Goal: Task Accomplishment & Management: Complete application form

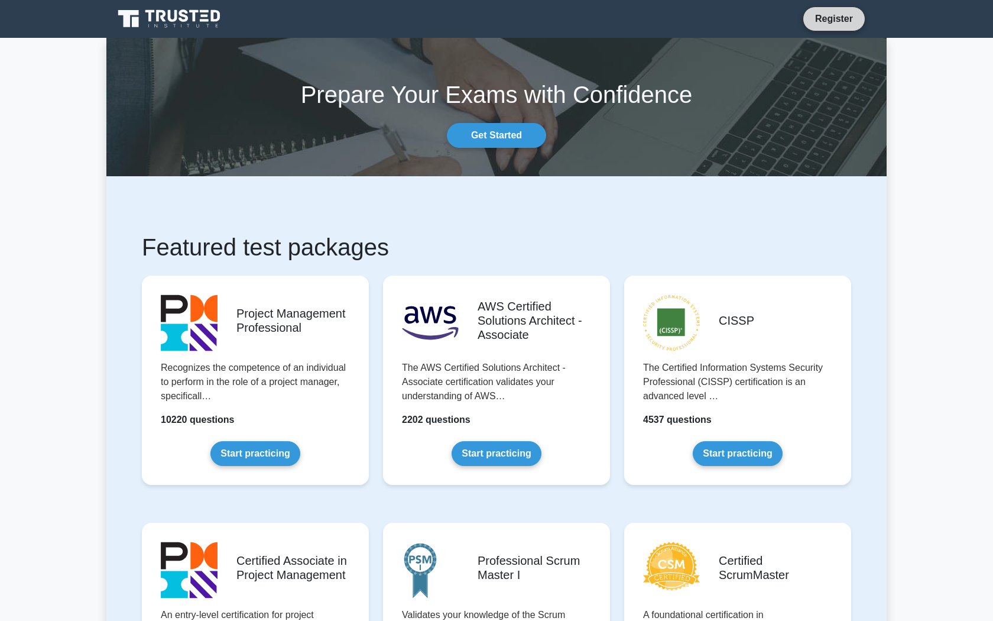
click at [808, 18] on link "Register" at bounding box center [834, 18] width 52 height 15
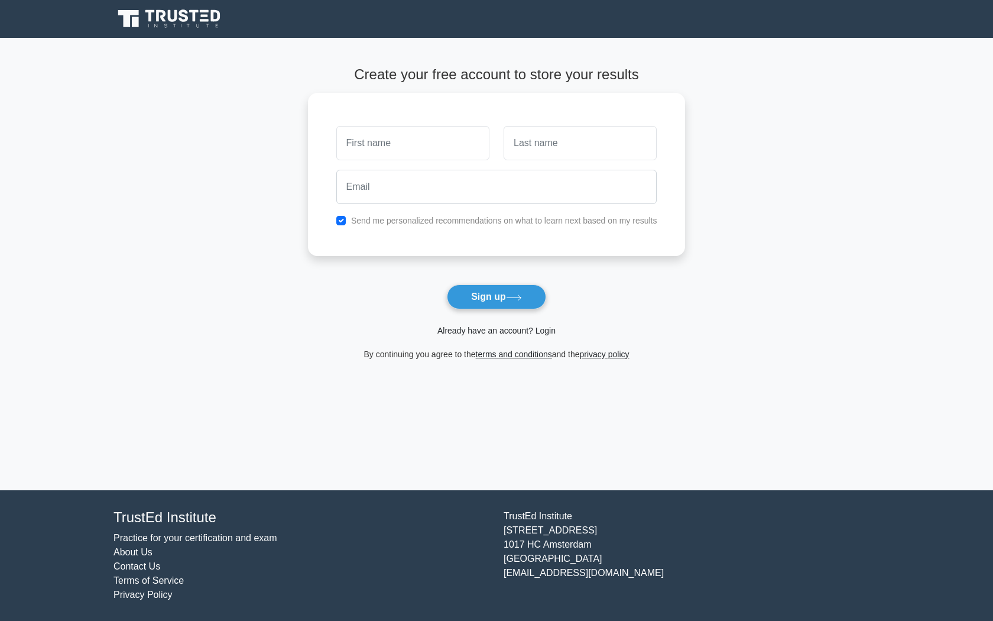
click at [516, 330] on link "Already have an account? Login" at bounding box center [496, 330] width 118 height 9
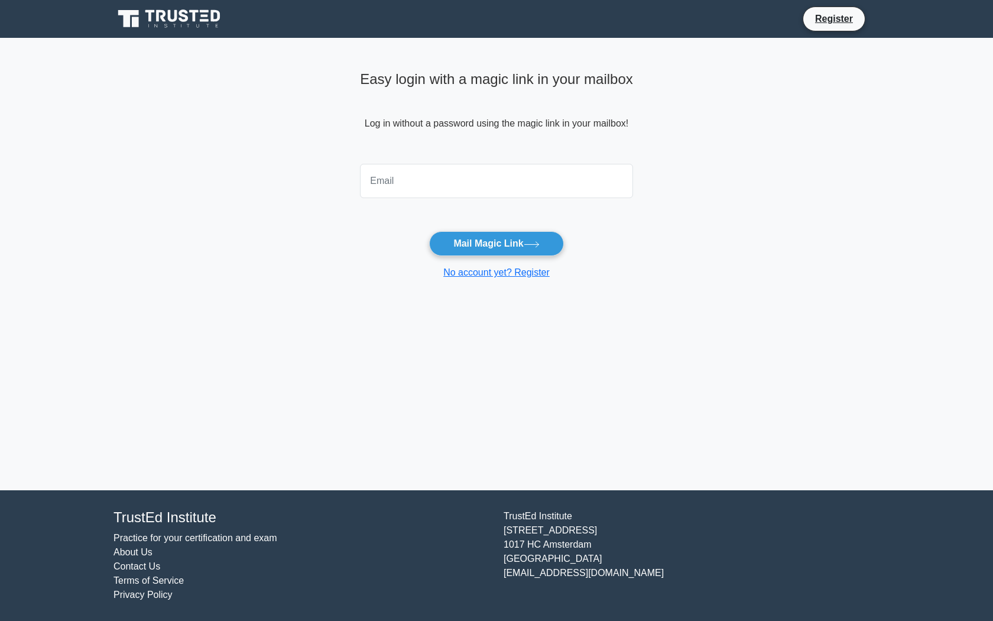
click at [481, 167] on input "email" at bounding box center [496, 181] width 273 height 34
click at [491, 184] on input "email" at bounding box center [496, 181] width 273 height 34
type input "L_Angeline1@outlook.com"
click at [468, 246] on button "Mail Magic Link" at bounding box center [496, 243] width 134 height 25
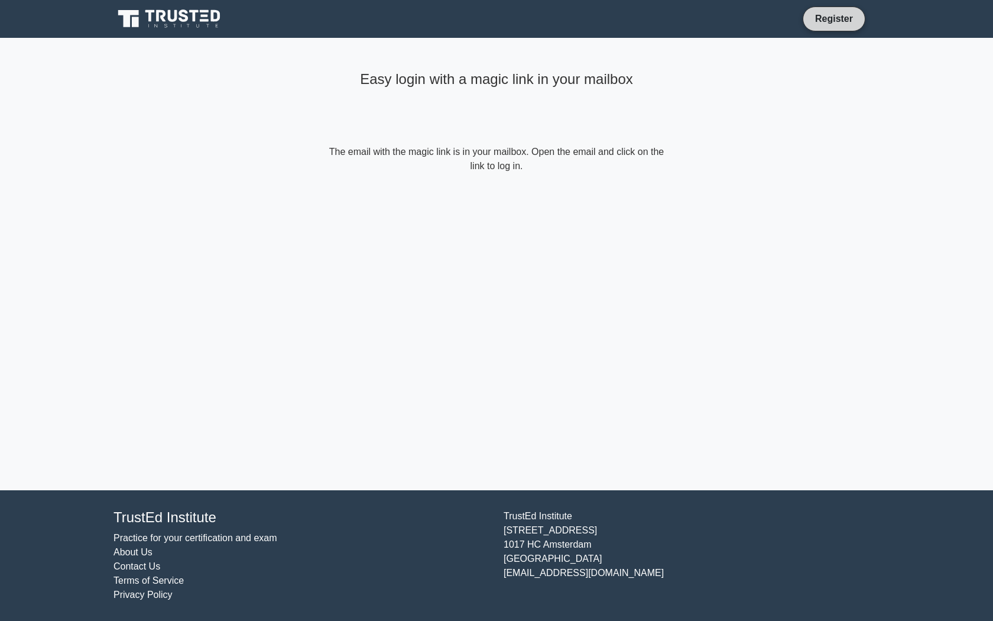
click at [832, 22] on link "Register" at bounding box center [834, 18] width 52 height 15
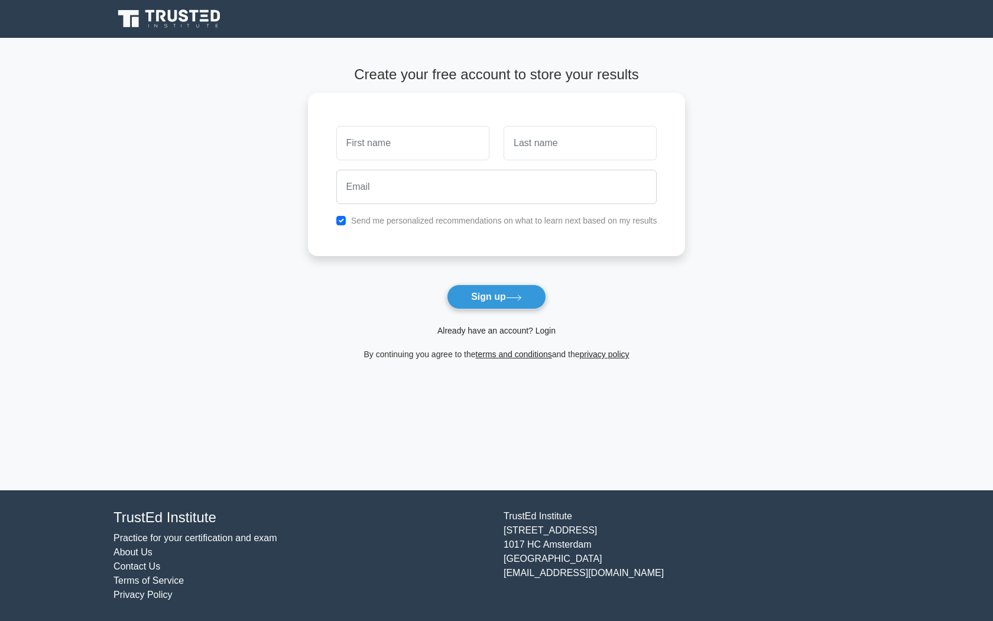
click at [483, 329] on link "Already have an account? Login" at bounding box center [496, 330] width 118 height 9
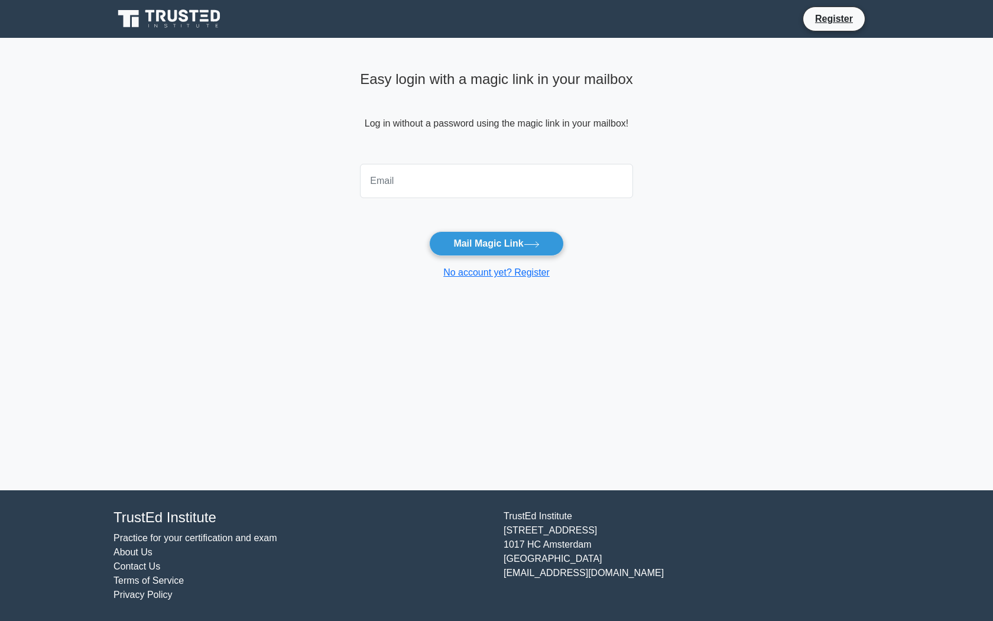
click at [414, 186] on input "email" at bounding box center [496, 181] width 273 height 34
type input "L_Angeline1@outlook.com"
click at [496, 243] on button "Mail Magic Link" at bounding box center [496, 243] width 134 height 25
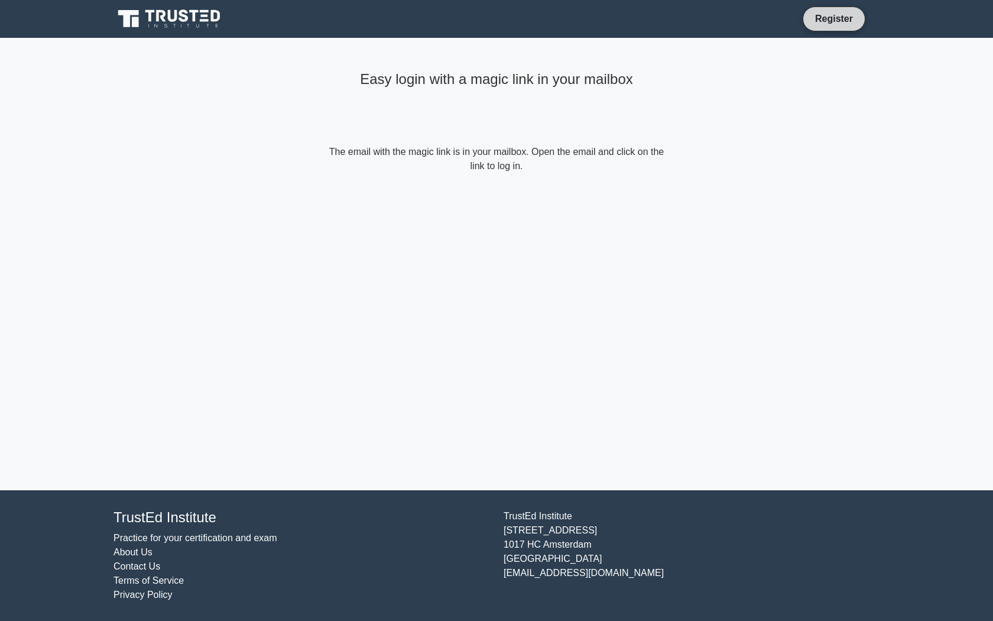
click at [827, 14] on link "Register" at bounding box center [834, 18] width 52 height 15
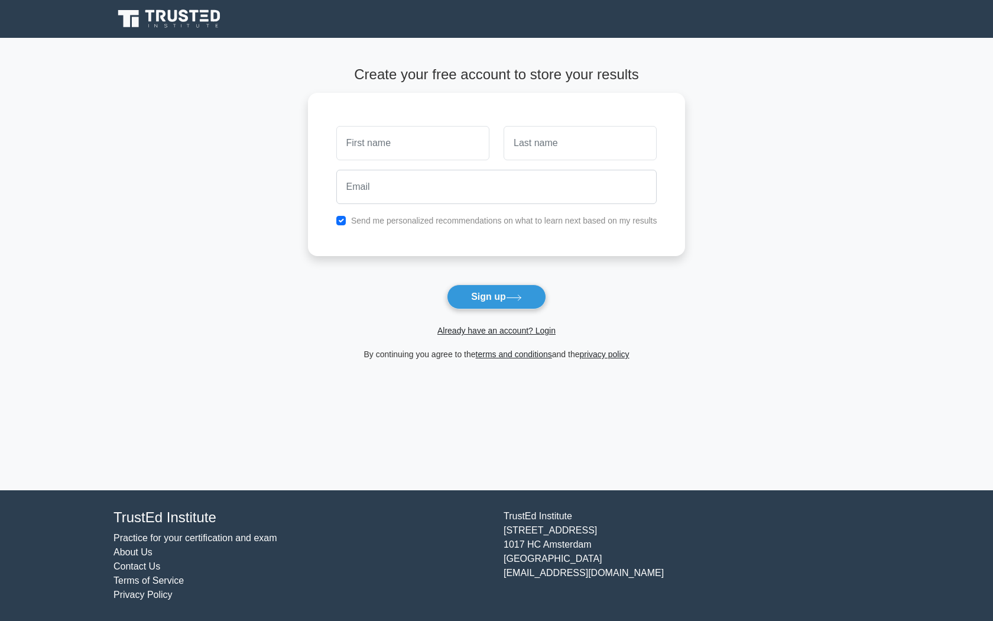
click at [496, 323] on div "Already have an account? Login" at bounding box center [497, 323] width 378 height 28
click at [496, 330] on link "Already have an account? Login" at bounding box center [496, 330] width 118 height 9
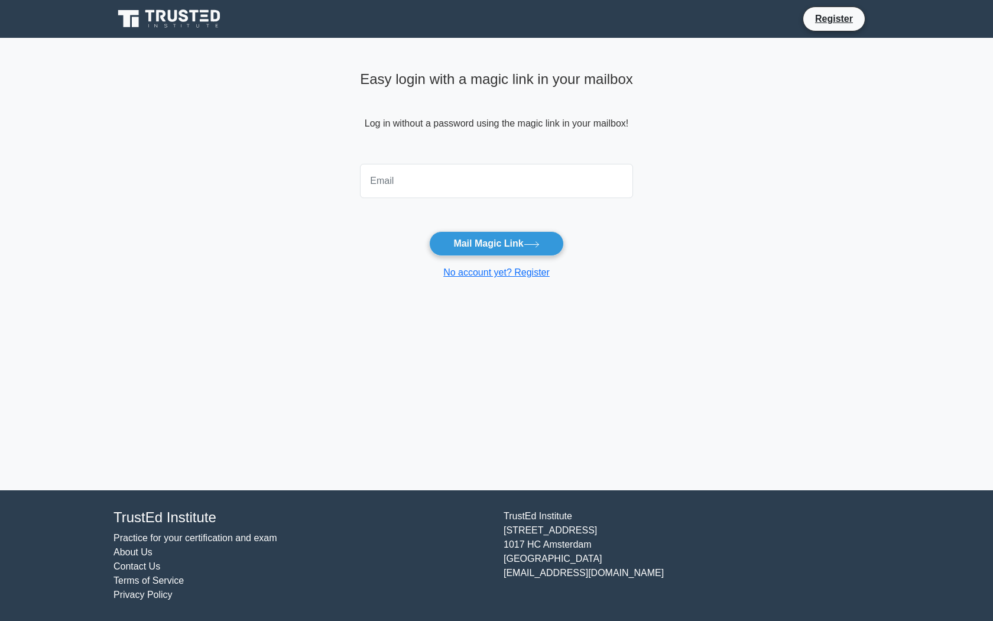
click at [430, 187] on input "email" at bounding box center [496, 181] width 273 height 34
type input "[EMAIL_ADDRESS][DOMAIN_NAME]"
click at [612, 134] on div "Easy login with a magic link in your mailbox Log in without a password using th…" at bounding box center [496, 112] width 273 height 93
click at [205, 20] on icon at bounding box center [205, 20] width 9 height 2
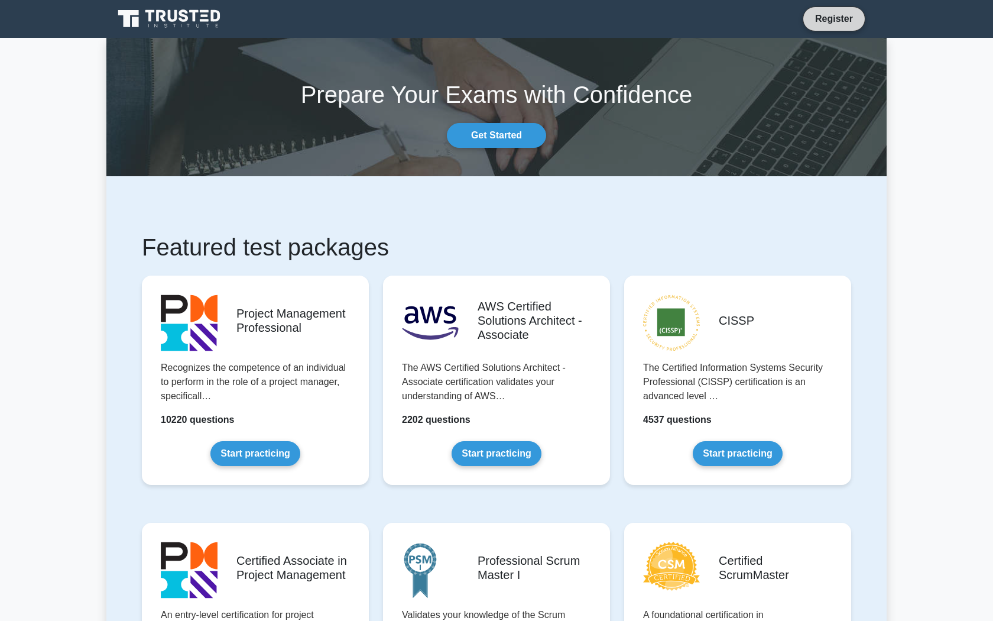
click at [845, 20] on link "Register" at bounding box center [834, 18] width 52 height 15
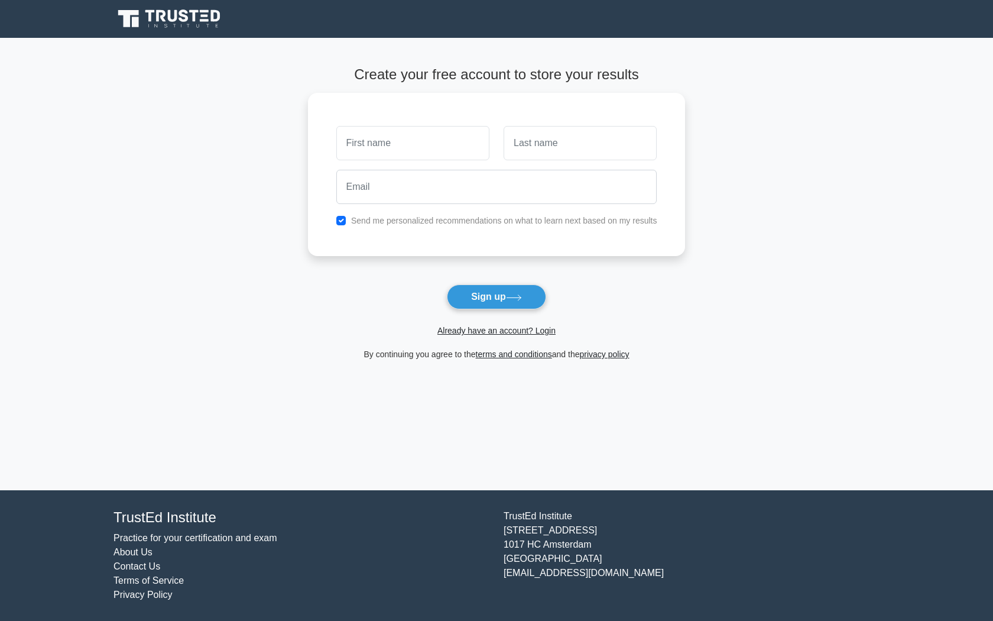
click at [498, 335] on span "Already have an account? Login" at bounding box center [497, 330] width 368 height 14
click at [500, 332] on link "Already have an account? Login" at bounding box center [496, 330] width 118 height 9
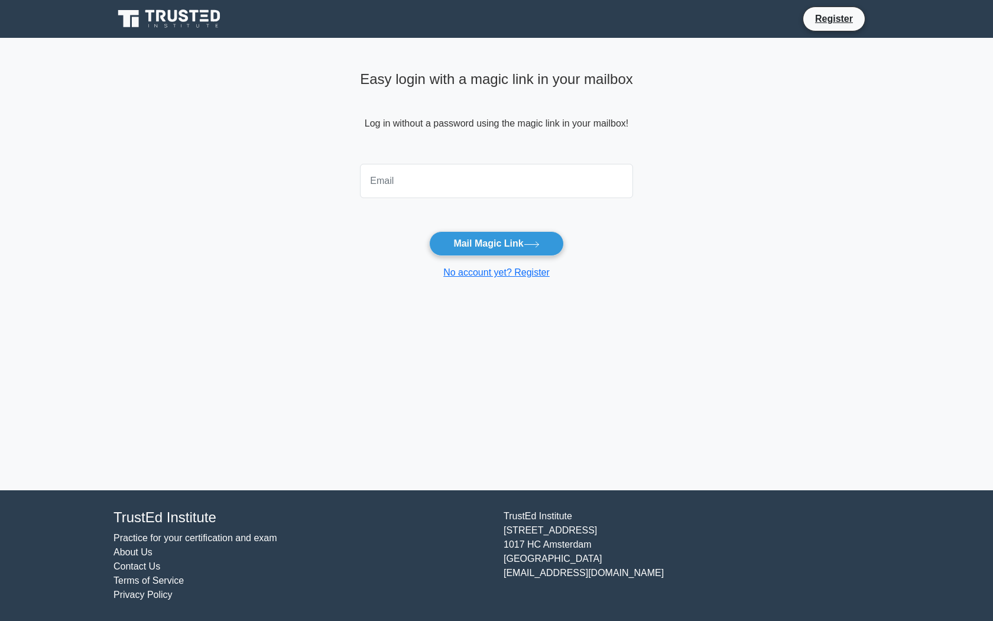
click at [460, 171] on input "email" at bounding box center [496, 181] width 273 height 34
type input "[EMAIL_ADDRESS][DOMAIN_NAME]"
click at [496, 243] on button "Mail Magic Link" at bounding box center [496, 243] width 134 height 25
